Goal: Task Accomplishment & Management: Use online tool/utility

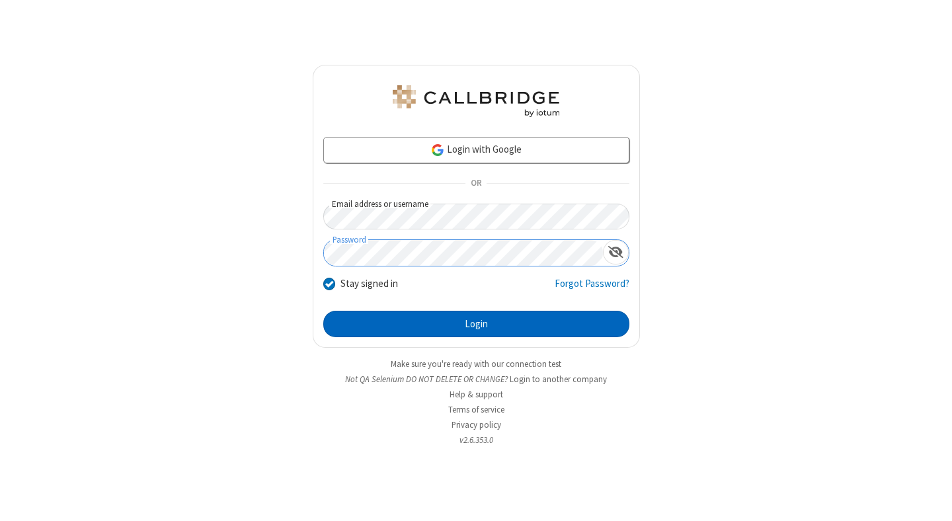
click at [476, 324] on button "Login" at bounding box center [476, 324] width 306 height 26
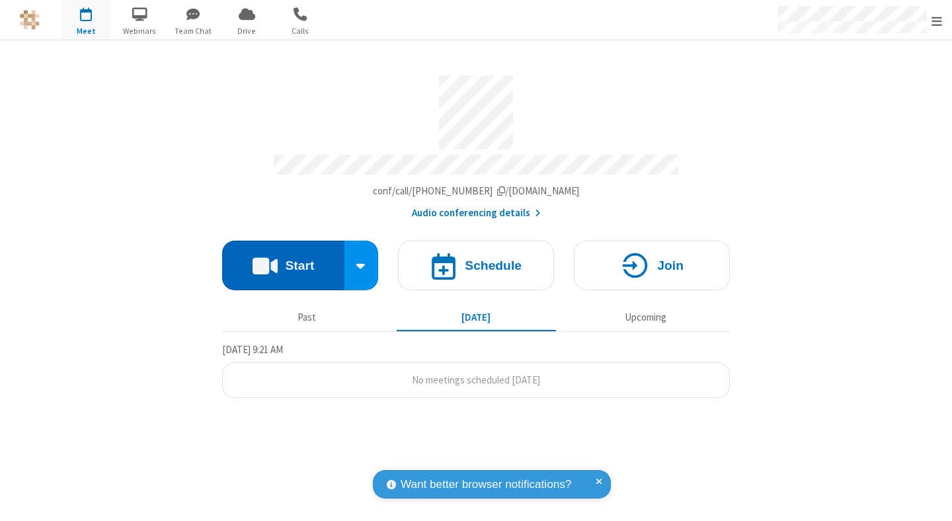
click at [283, 259] on button "Start" at bounding box center [283, 266] width 122 height 50
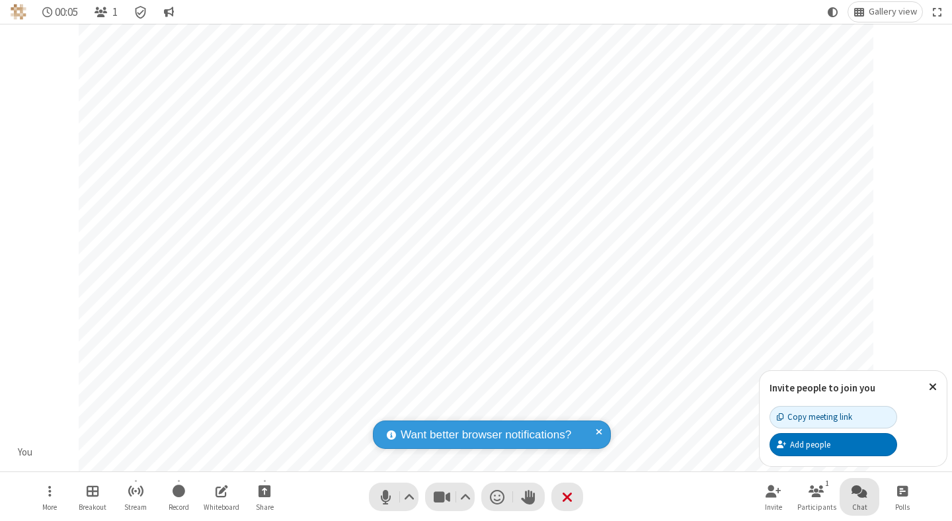
click at [859, 490] on span "Open chat" at bounding box center [859, 490] width 16 height 17
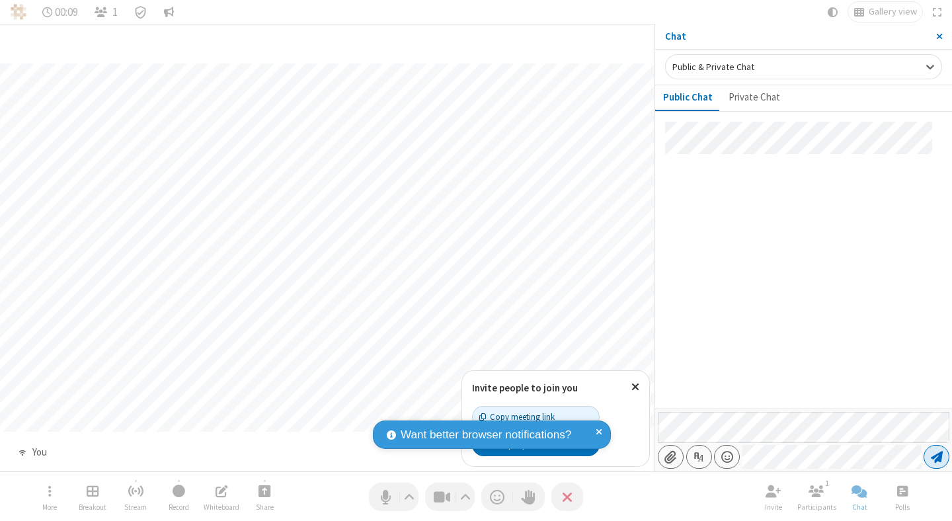
click at [936, 457] on span "Send message" at bounding box center [936, 456] width 12 height 13
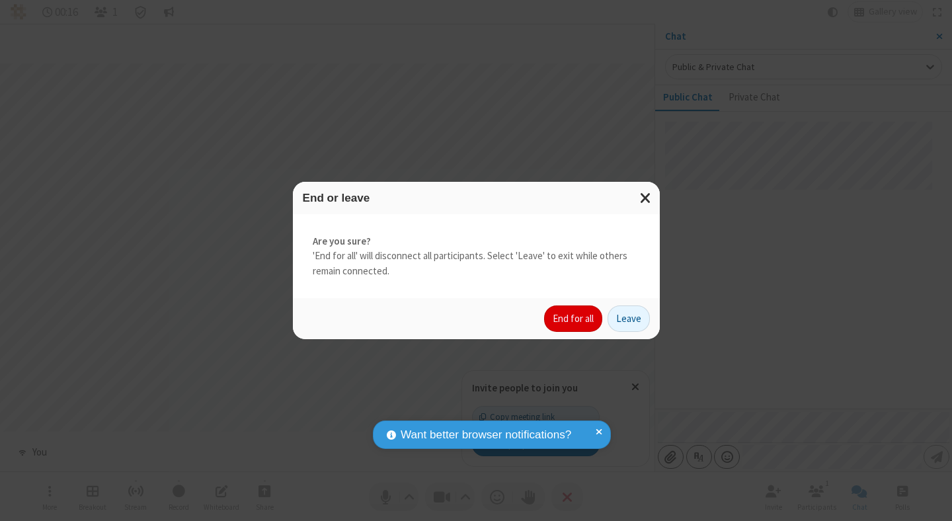
click at [574, 318] on button "End for all" at bounding box center [573, 318] width 58 height 26
